Goal: Task Accomplishment & Management: Use online tool/utility

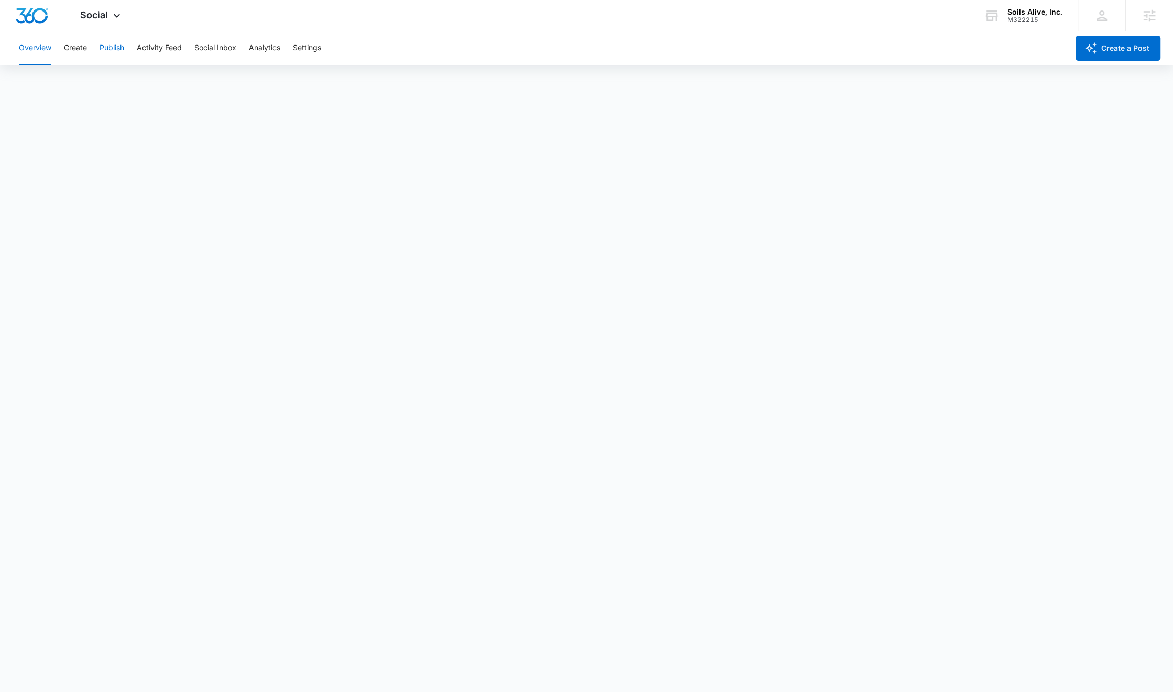
click at [102, 53] on button "Publish" at bounding box center [112, 48] width 25 height 34
click at [73, 50] on button "Create" at bounding box center [75, 48] width 23 height 34
click at [118, 78] on button "Approvals" at bounding box center [102, 79] width 35 height 29
